Goal: Check status: Check status

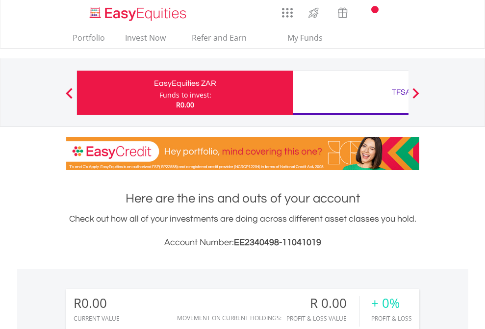
scroll to position [94, 154]
click at [159, 93] on div "Funds to invest:" at bounding box center [185, 95] width 52 height 10
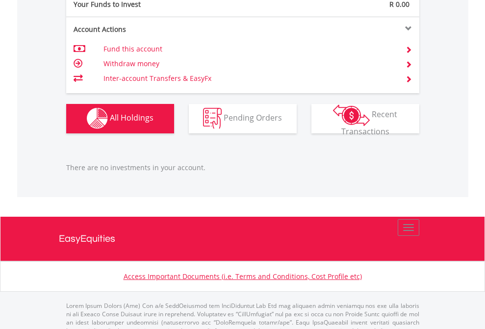
scroll to position [970, 0]
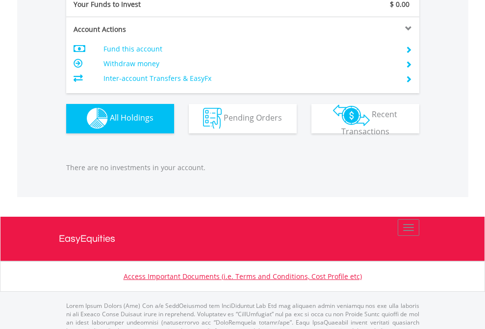
scroll to position [970, 0]
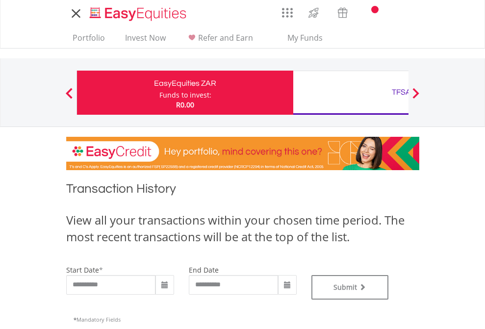
type input "**********"
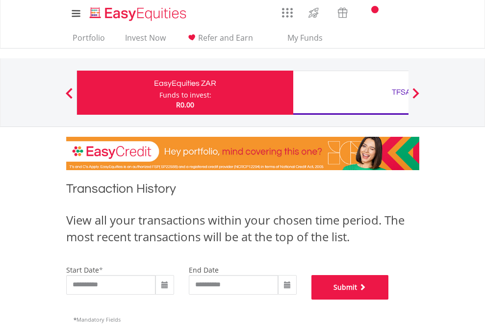
click at [389, 299] on button "Submit" at bounding box center [349, 287] width 77 height 24
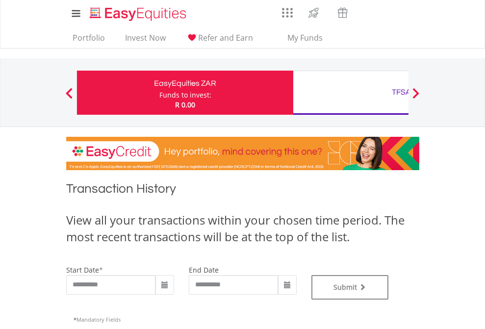
click at [350, 93] on div "TFSA" at bounding box center [401, 92] width 204 height 14
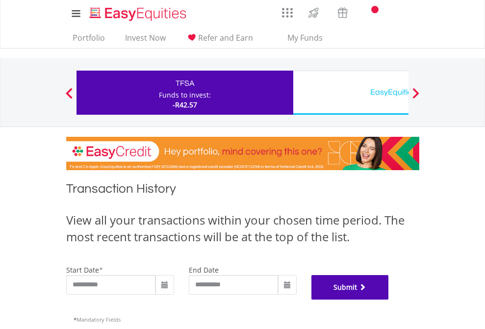
click at [389, 299] on button "Submit" at bounding box center [349, 287] width 77 height 24
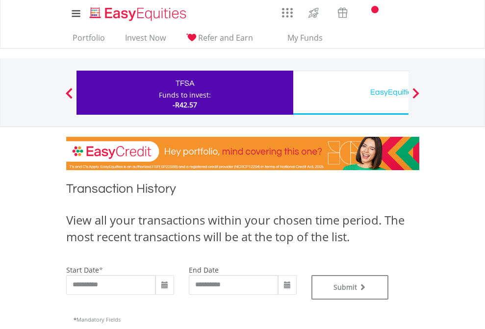
click at [350, 93] on div "EasyEquities USD" at bounding box center [401, 92] width 204 height 14
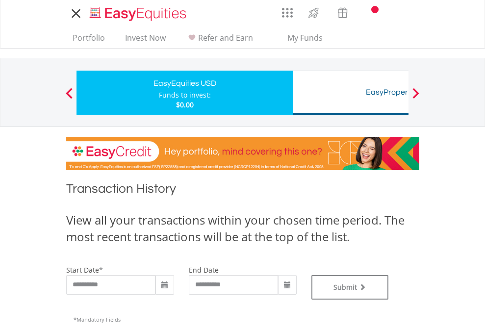
type input "**********"
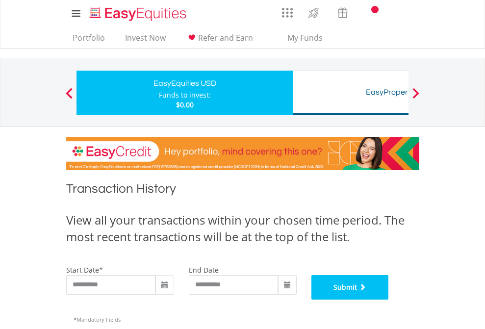
click at [389, 299] on button "Submit" at bounding box center [349, 287] width 77 height 24
